Goal: Task Accomplishment & Management: Manage account settings

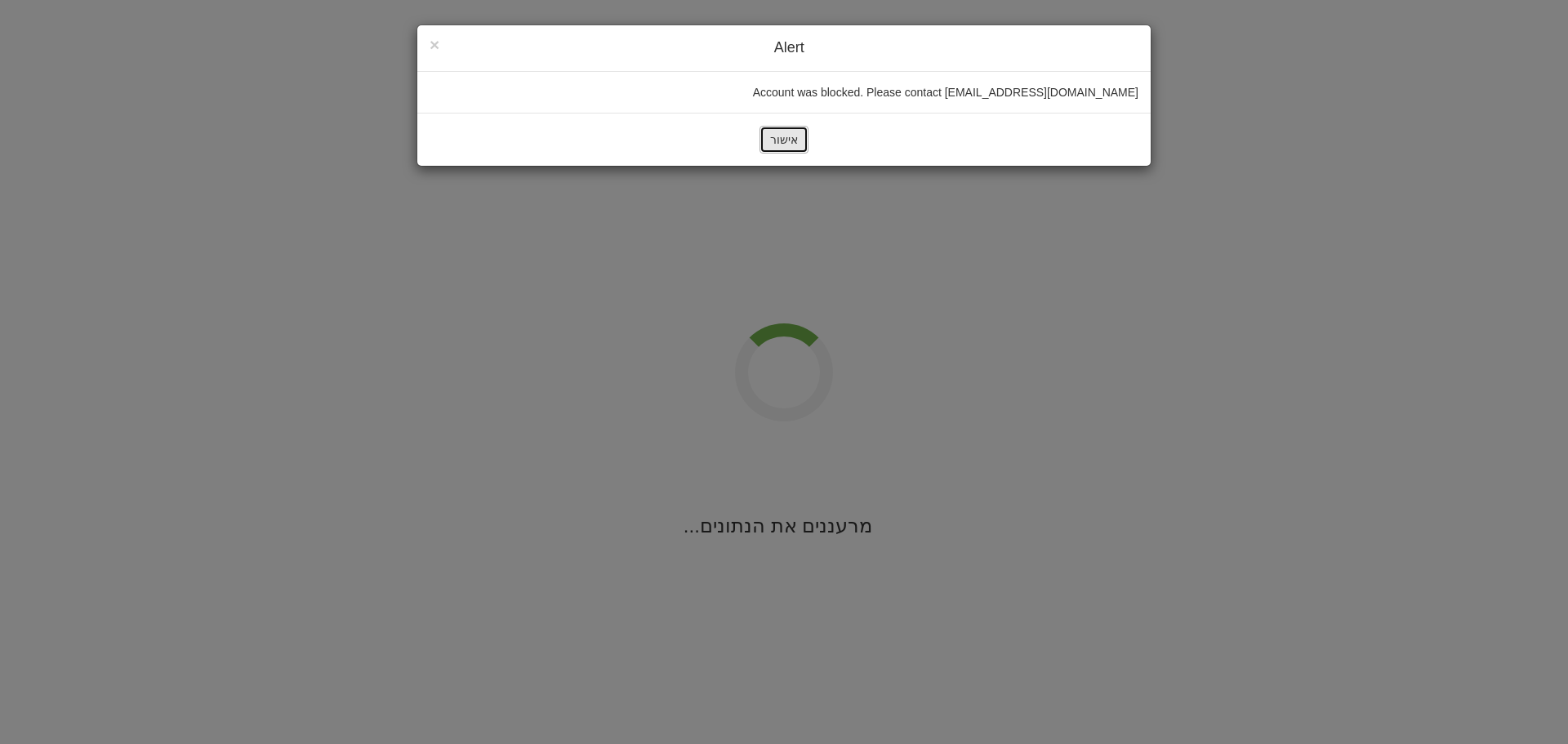
click at [791, 136] on button "אישור" at bounding box center [784, 140] width 49 height 28
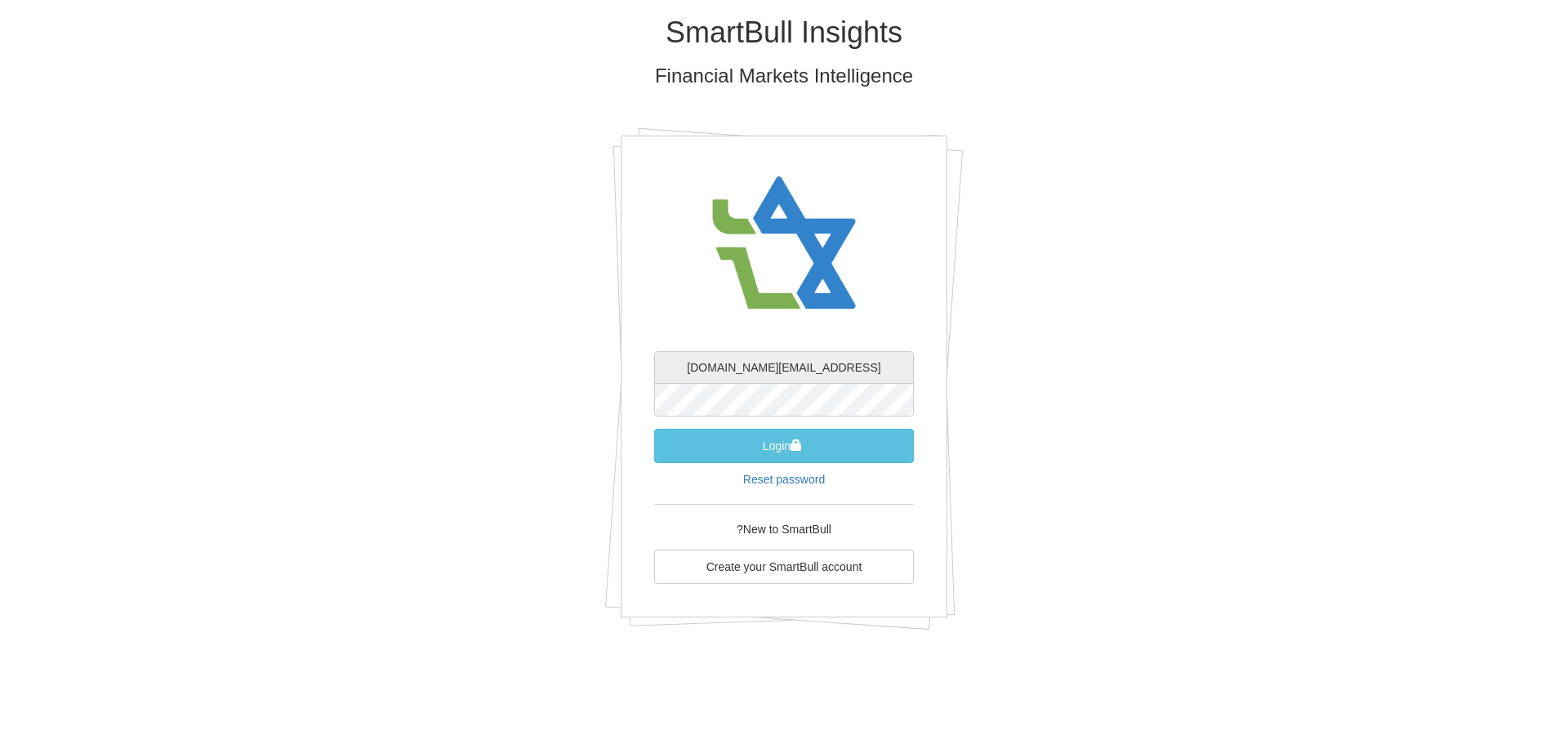
drag, startPoint x: 879, startPoint y: 366, endPoint x: 326, endPoint y: 340, distance: 553.6
click at [339, 344] on div "SmartBull Insights Financial Markets Intelligence [EMAIL_ADDRESS][DOMAIN_NAME] …" at bounding box center [784, 329] width 956 height 659
type input "ם"
type input "[EMAIL_ADDRESS][DOMAIN_NAME]"
click at [1209, 376] on div "SmartBull Insights Financial Markets Intelligence [EMAIL_ADDRESS][DOMAIN_NAME] …" at bounding box center [784, 329] width 956 height 659
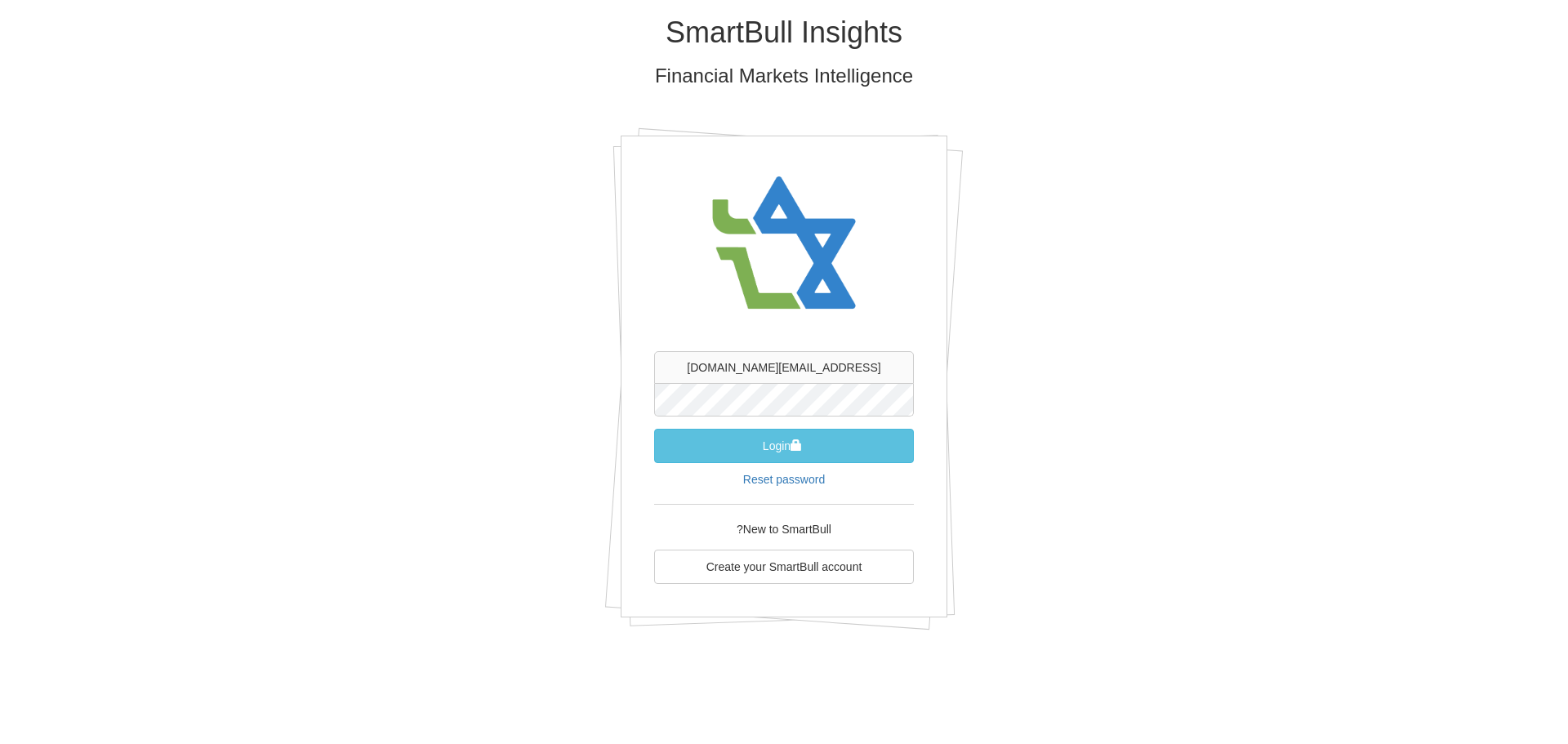
click at [1070, 430] on div "SmartBull Insights Financial Markets Intelligence [EMAIL_ADDRESS][DOMAIN_NAME] …" at bounding box center [784, 329] width 956 height 659
click at [856, 451] on button "Login" at bounding box center [784, 446] width 260 height 35
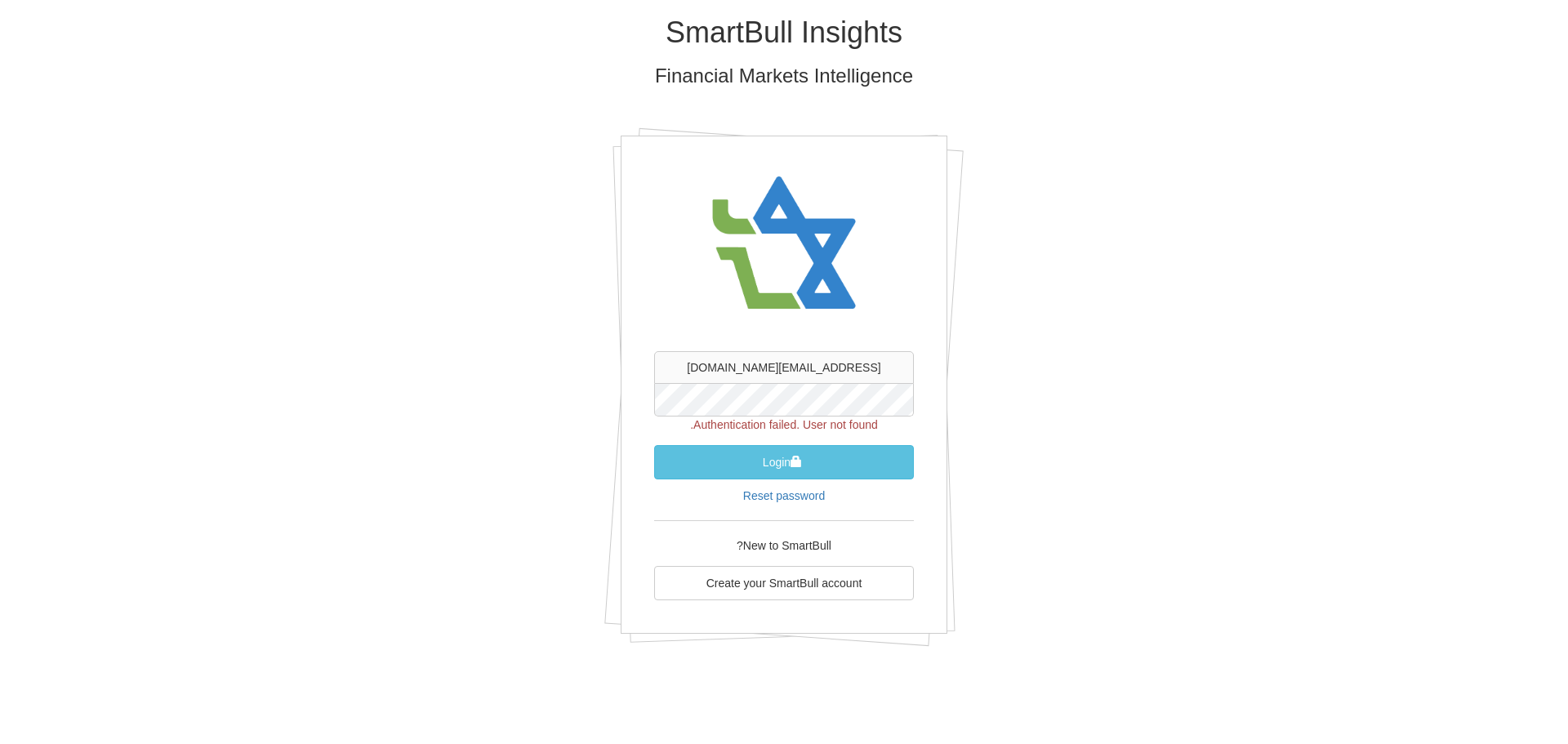
click at [392, 390] on div "SmartBull Insights Financial Markets Intelligence [EMAIL_ADDRESS][DOMAIN_NAME] …" at bounding box center [784, 337] width 956 height 675
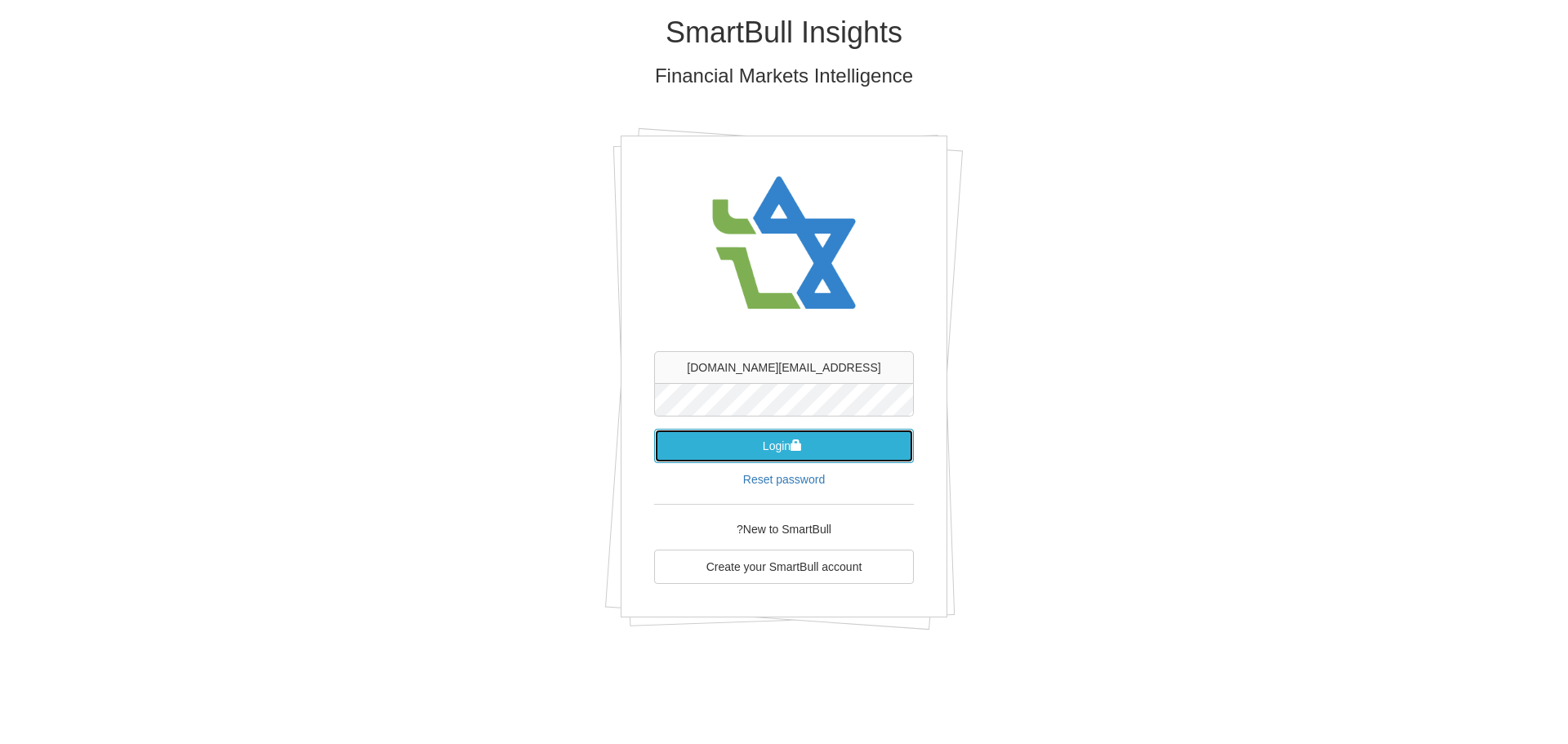
click at [790, 445] on button "Login" at bounding box center [784, 446] width 260 height 35
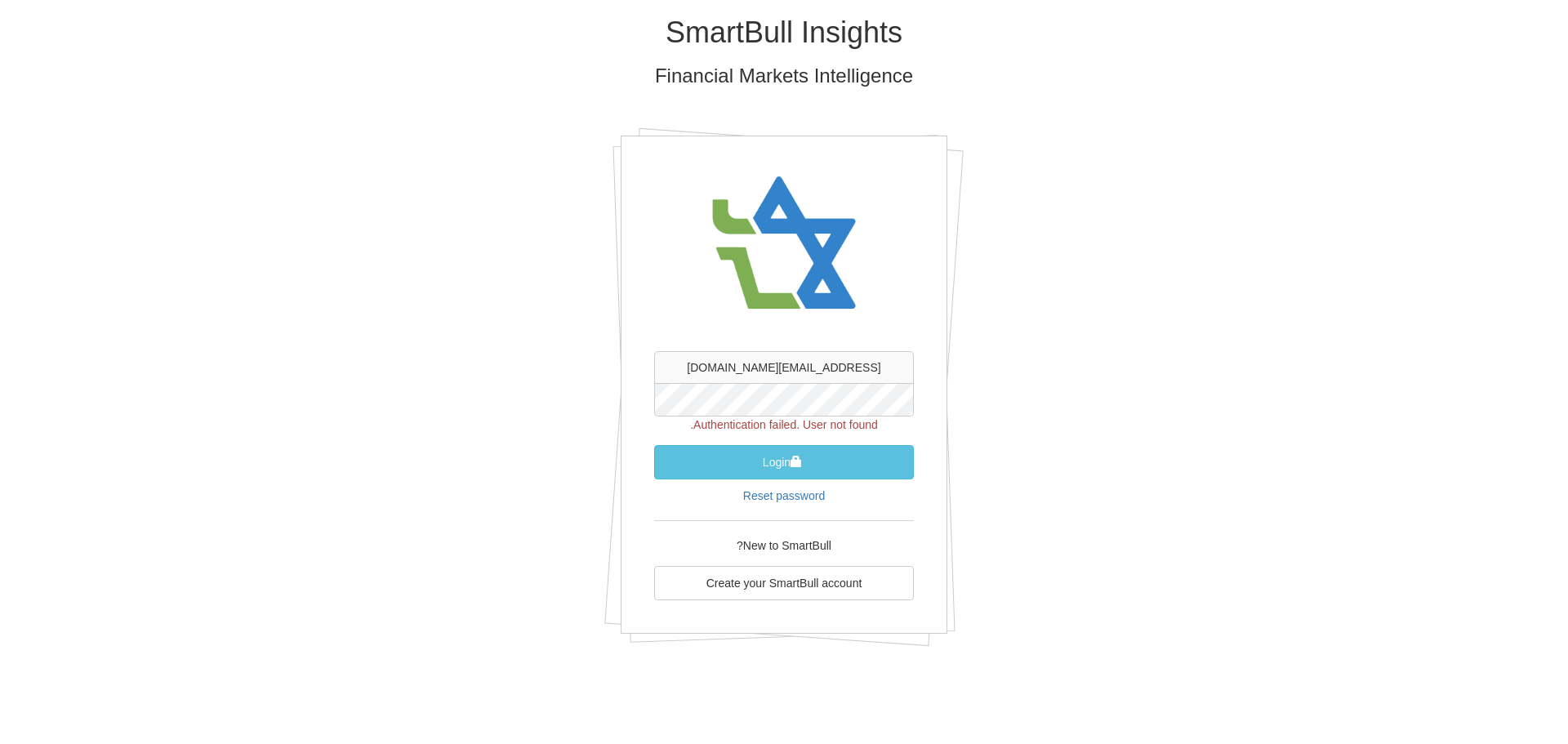
click at [1213, 453] on div "SmartBull Insights Financial Markets Intelligence [EMAIL_ADDRESS][DOMAIN_NAME] …" at bounding box center [784, 337] width 956 height 675
click at [1137, 335] on div "SmartBull Insights Financial Markets Intelligence [EMAIL_ADDRESS][DOMAIN_NAME] …" at bounding box center [784, 337] width 956 height 675
click at [1086, 479] on div "SmartBull Insights Financial Markets Intelligence [EMAIL_ADDRESS][DOMAIN_NAME] …" at bounding box center [784, 337] width 956 height 675
click at [1075, 434] on div "SmartBull Insights Financial Markets Intelligence [EMAIL_ADDRESS][DOMAIN_NAME] …" at bounding box center [784, 337] width 956 height 675
click at [743, 465] on button "Login" at bounding box center [784, 462] width 260 height 35
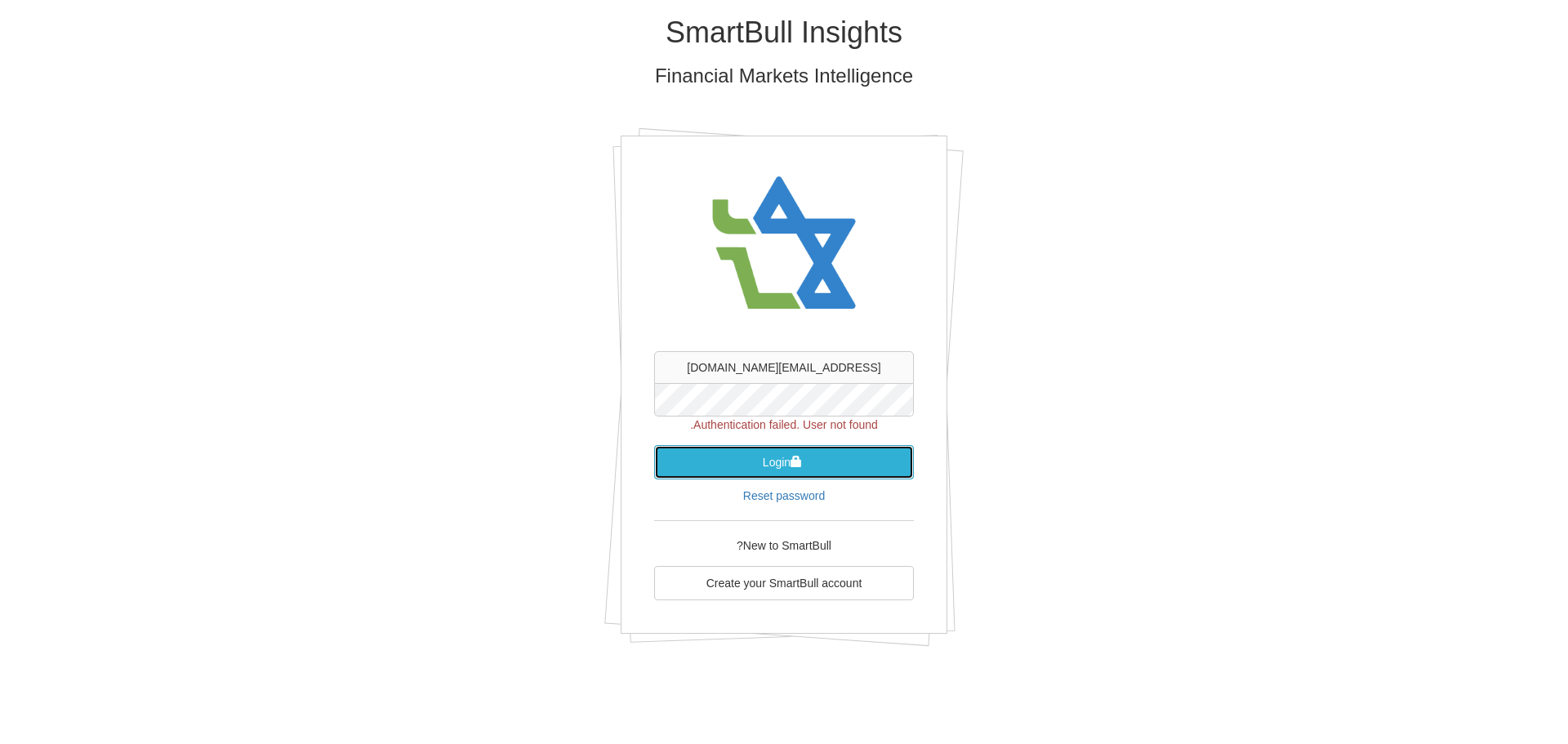
click at [794, 458] on span "submit" at bounding box center [796, 462] width 11 height 11
click at [1190, 424] on div "SmartBull Insights Financial Markets Intelligence [EMAIL_ADDRESS][DOMAIN_NAME] …" at bounding box center [784, 337] width 956 height 675
click at [535, 404] on div "SmartBull Insights Financial Markets Intelligence [EMAIL_ADDRESS][DOMAIN_NAME] …" at bounding box center [784, 337] width 956 height 675
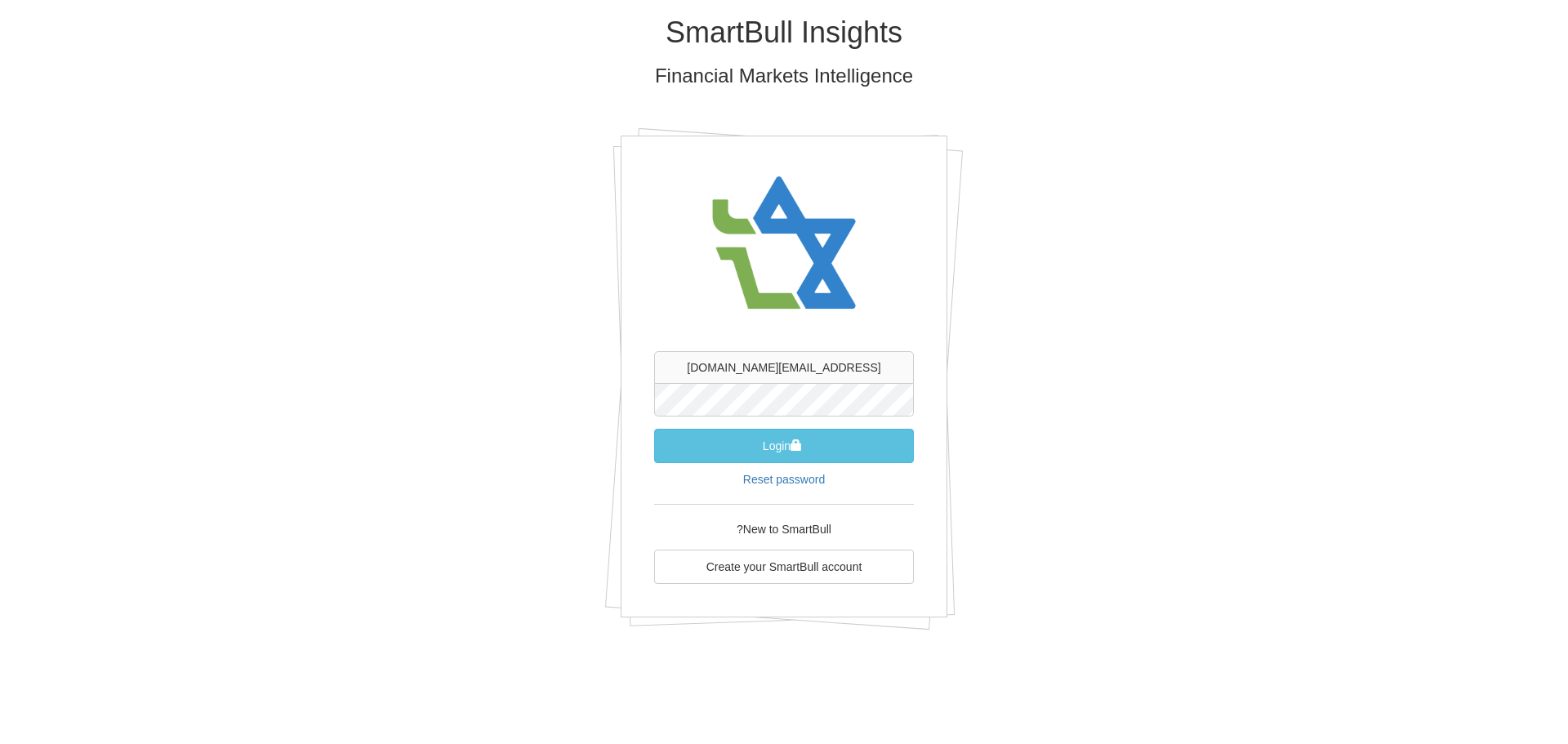
click at [1232, 295] on div "SmartBull Insights Financial Markets Intelligence [EMAIL_ADDRESS][DOMAIN_NAME] …" at bounding box center [784, 329] width 956 height 659
